Goal: Register for event/course

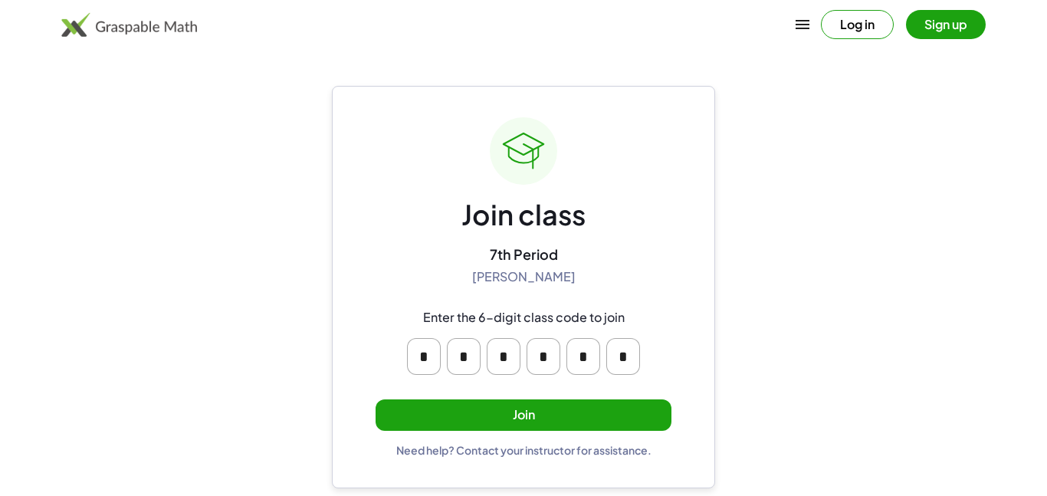
click at [623, 412] on button "Join" at bounding box center [524, 414] width 296 height 31
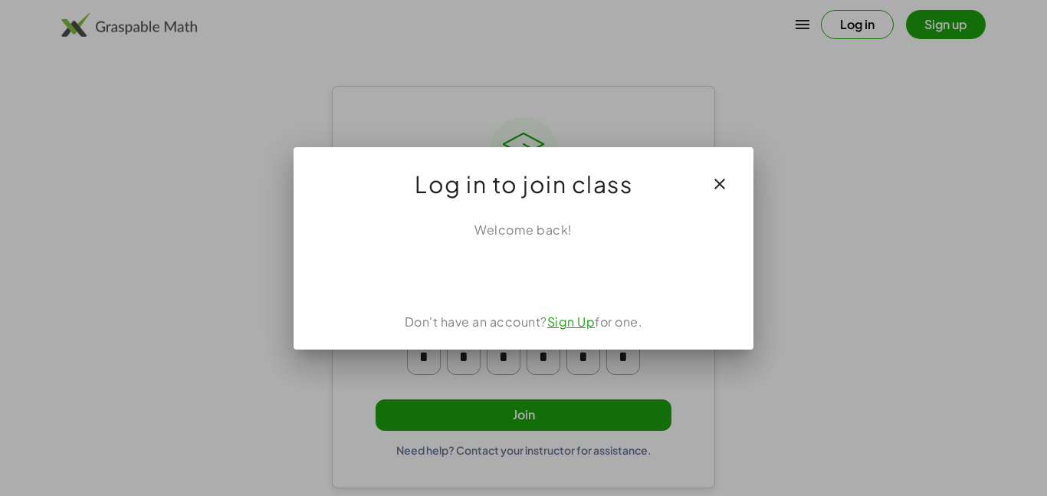
click at [564, 315] on link "Sign Up" at bounding box center [571, 321] width 48 height 16
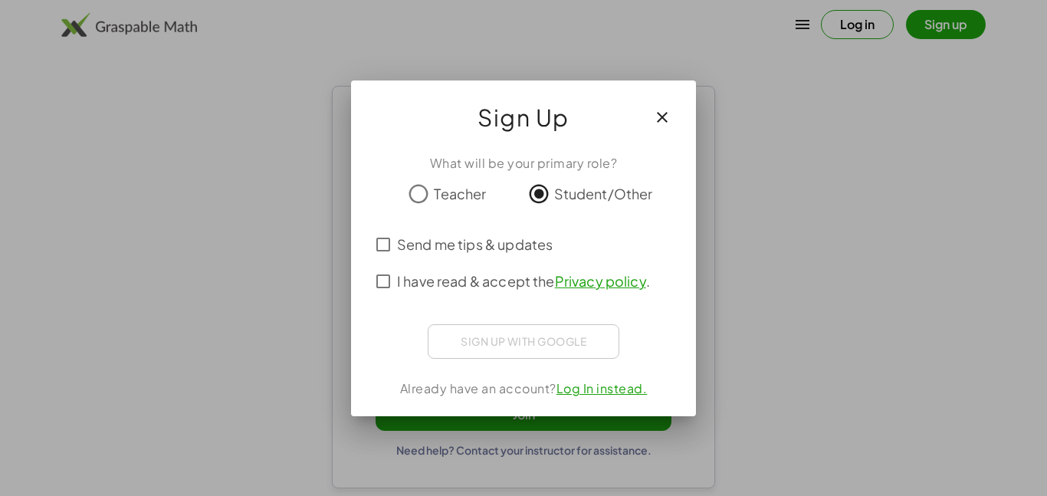
click at [476, 285] on span "I have read & accept the Privacy policy ." at bounding box center [523, 281] width 253 height 21
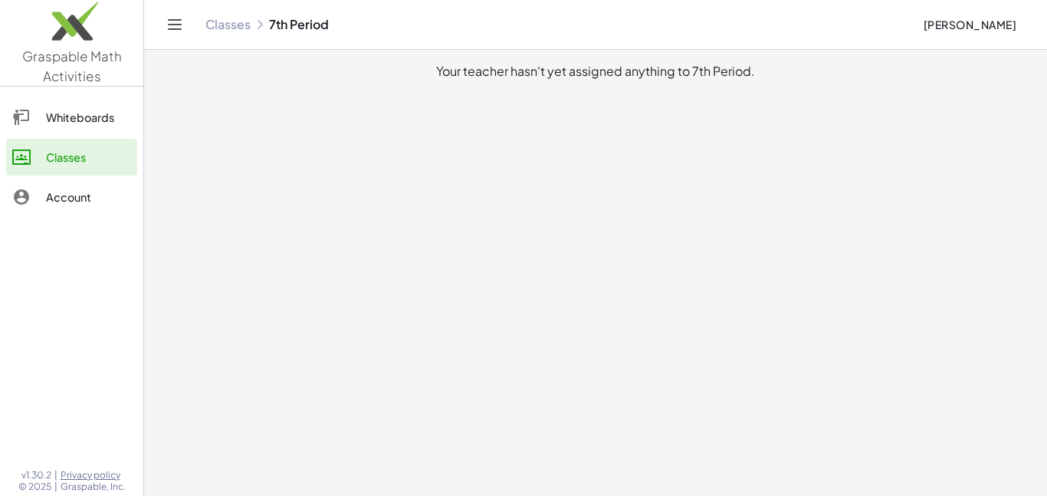
click at [75, 115] on div "Whiteboards" at bounding box center [88, 117] width 85 height 18
